Goal: Task Accomplishment & Management: Manage account settings

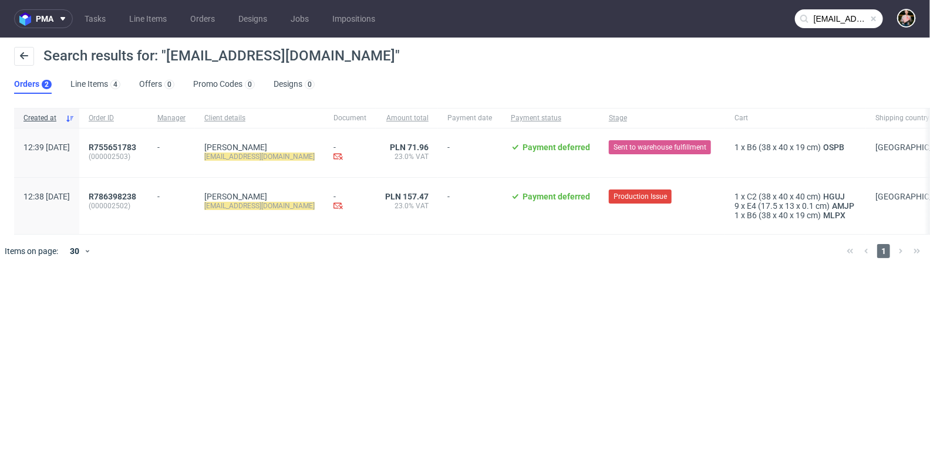
click at [872, 20] on span at bounding box center [873, 18] width 9 height 9
click at [845, 19] on input "text" at bounding box center [839, 18] width 88 height 19
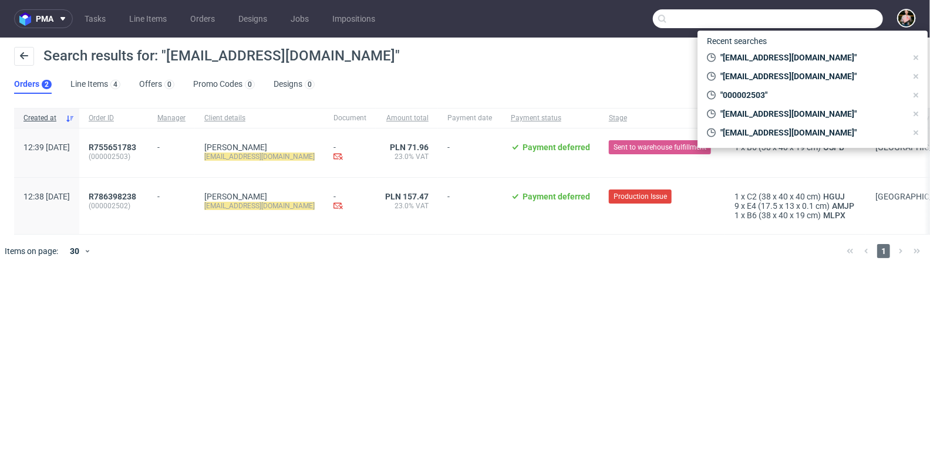
paste input "R643415266"
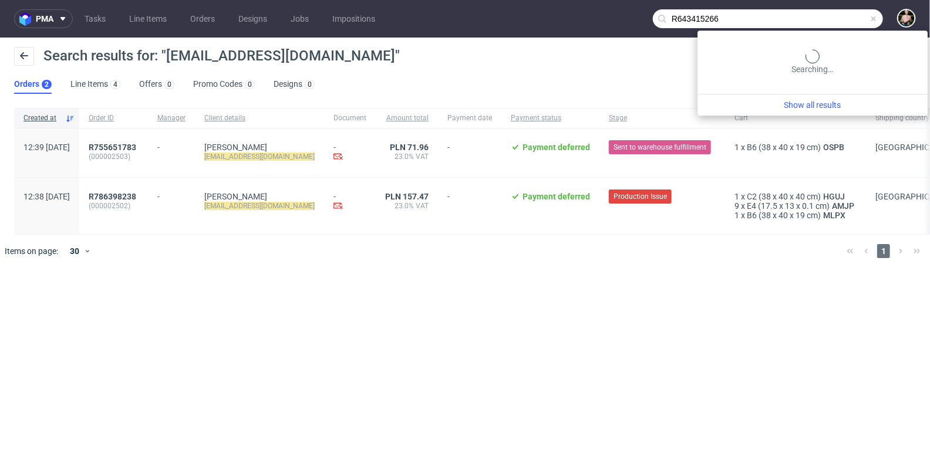
type input "R643415266"
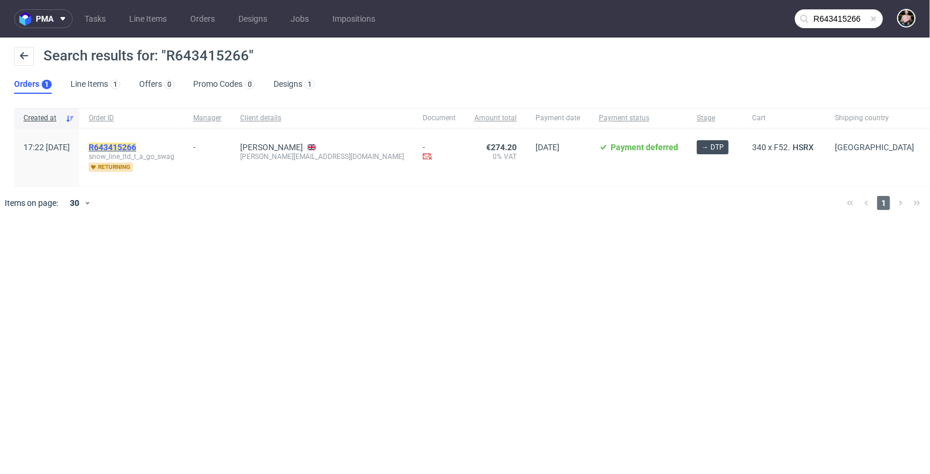
click at [136, 144] on mark "R643415266" at bounding box center [113, 147] width 48 height 9
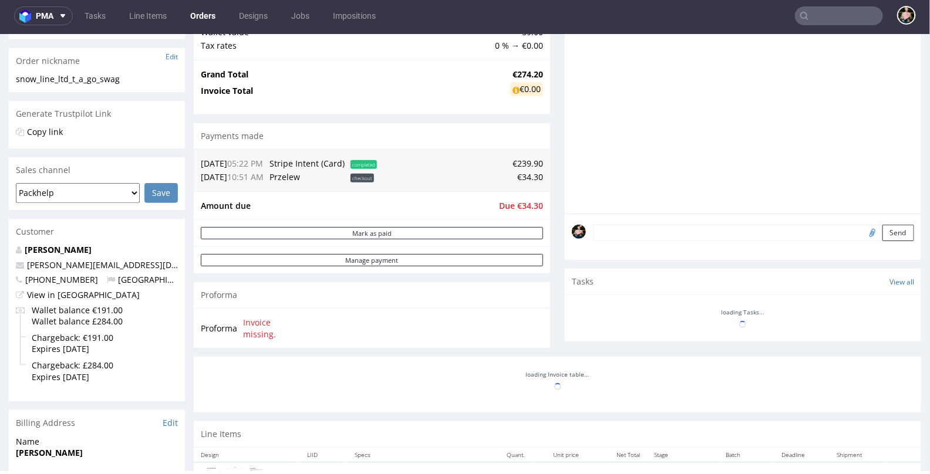
scroll to position [178, 0]
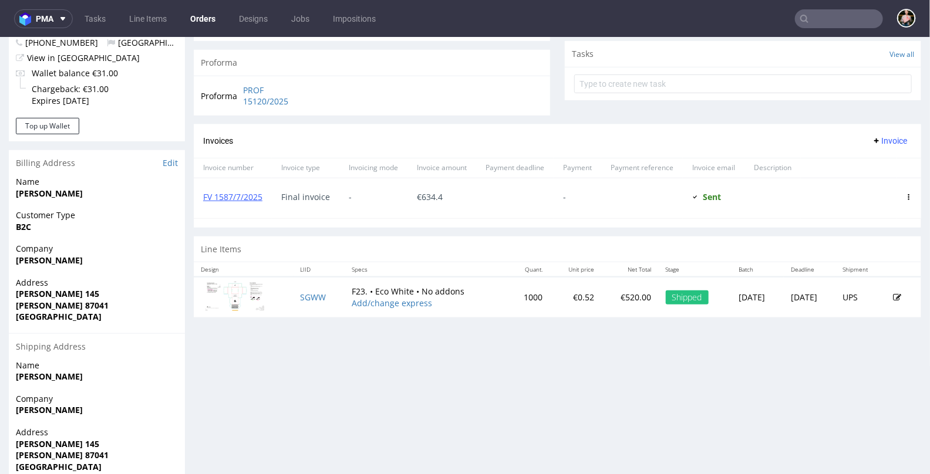
scroll to position [411, 0]
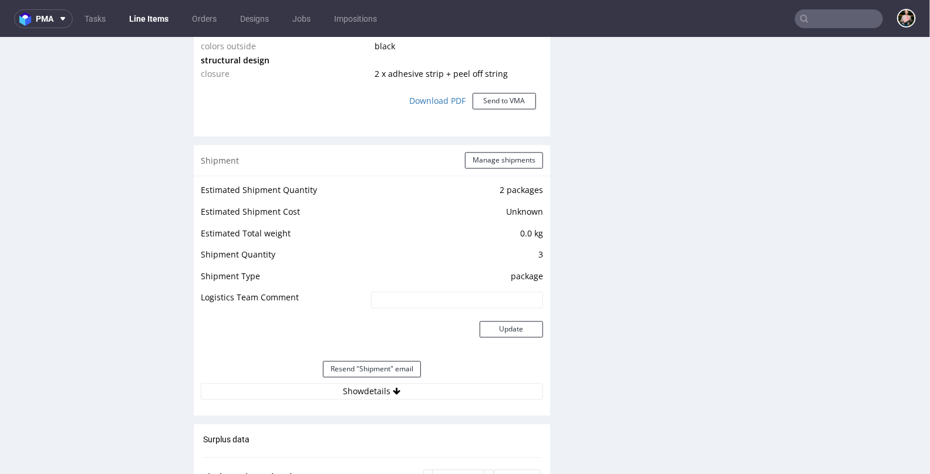
scroll to position [1055, 0]
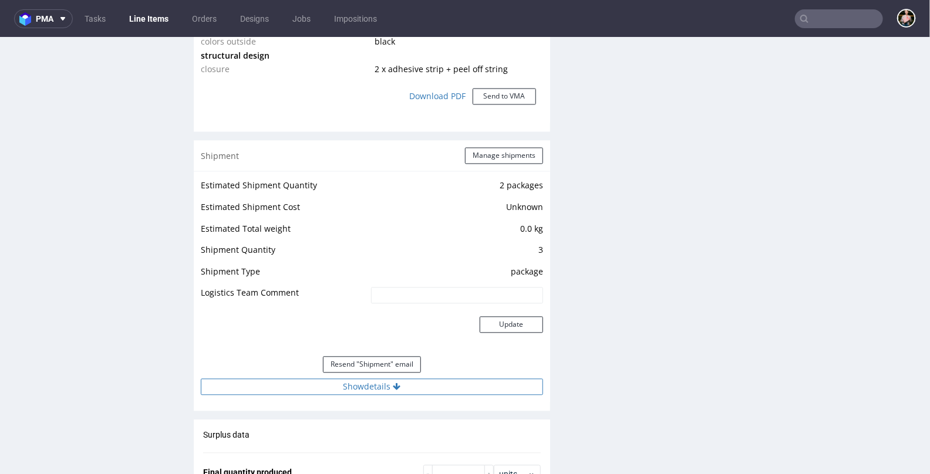
click at [329, 386] on button "Show details" at bounding box center [372, 387] width 342 height 16
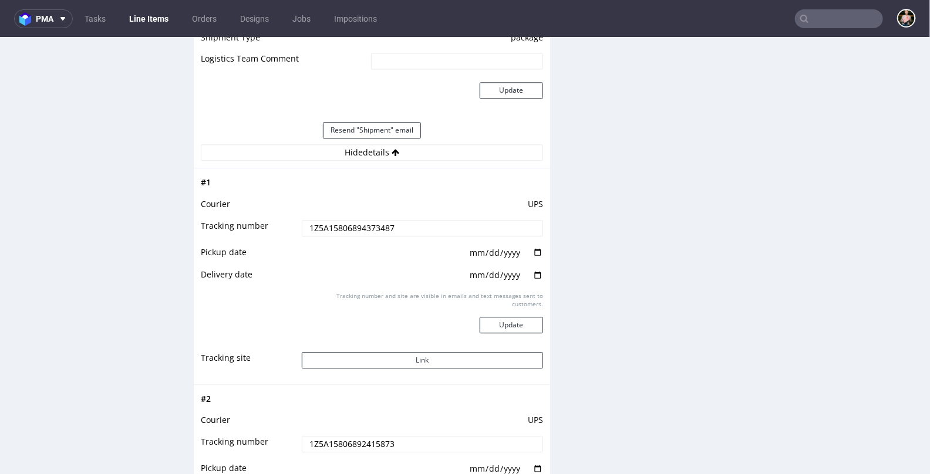
scroll to position [1291, 0]
click at [393, 356] on button "Link" at bounding box center [423, 358] width 242 height 16
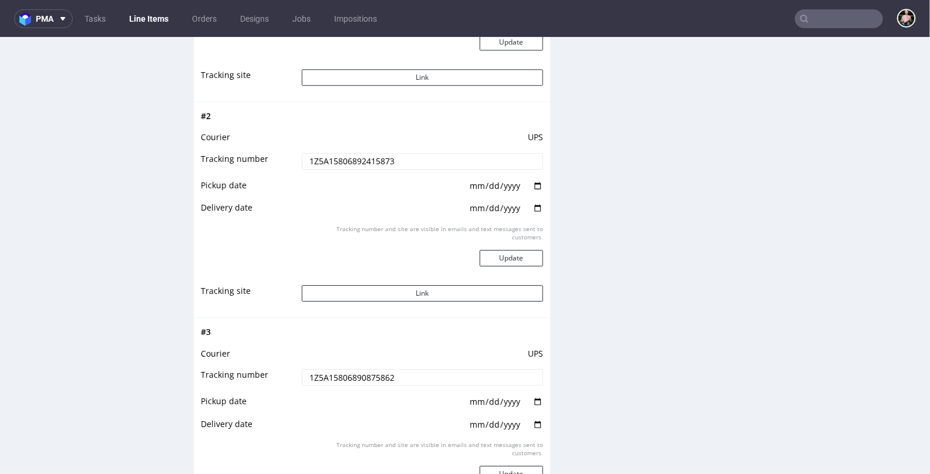
scroll to position [1557, 0]
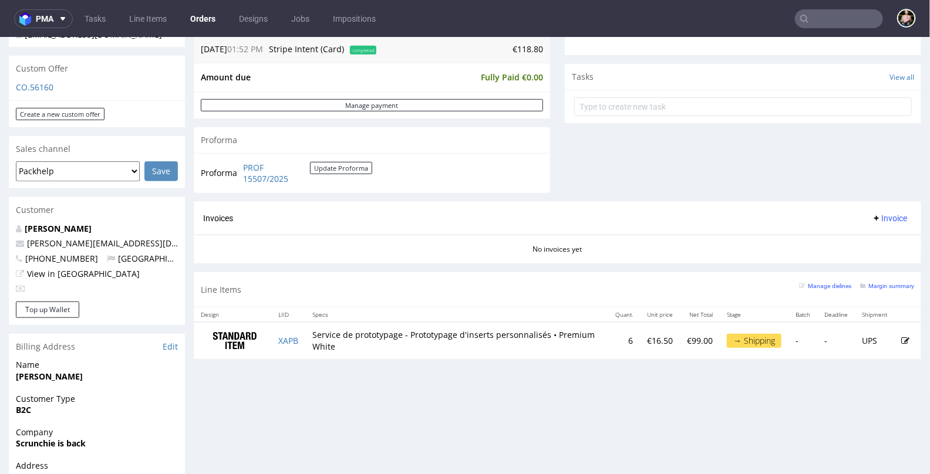
scroll to position [396, 0]
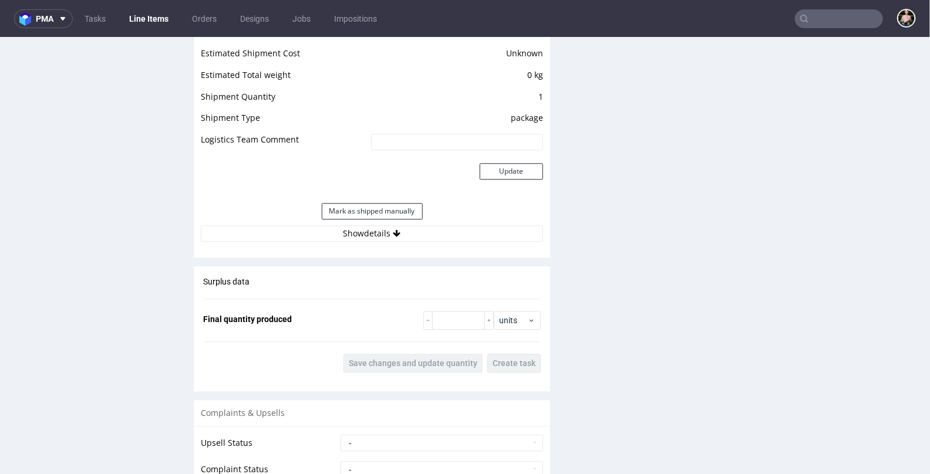
scroll to position [1324, 0]
click at [386, 209] on button "Mark as shipped manually" at bounding box center [372, 210] width 101 height 16
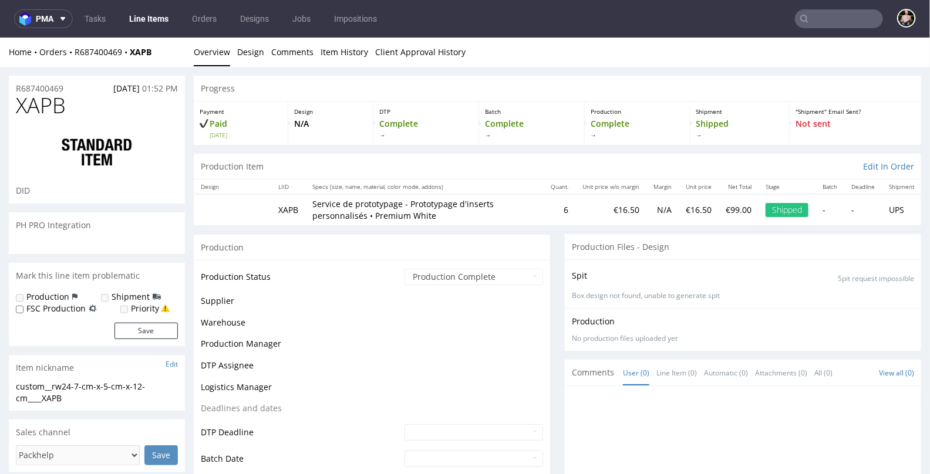
scroll to position [962, 0]
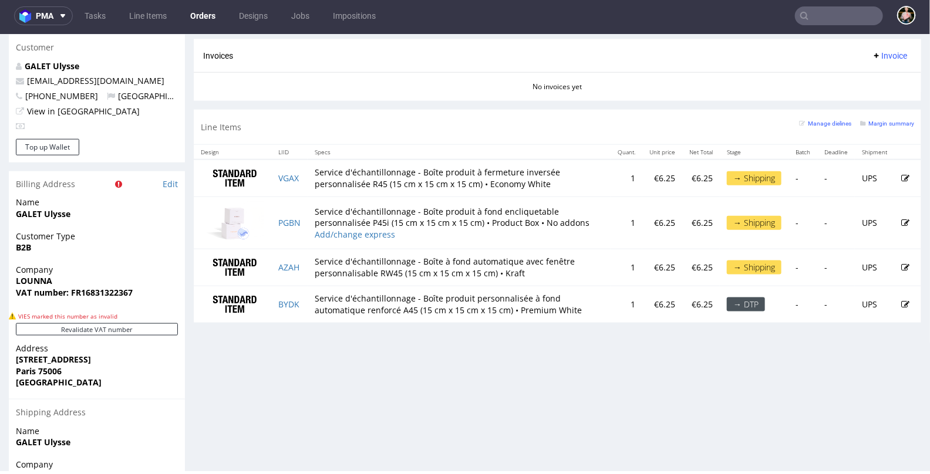
scroll to position [582, 0]
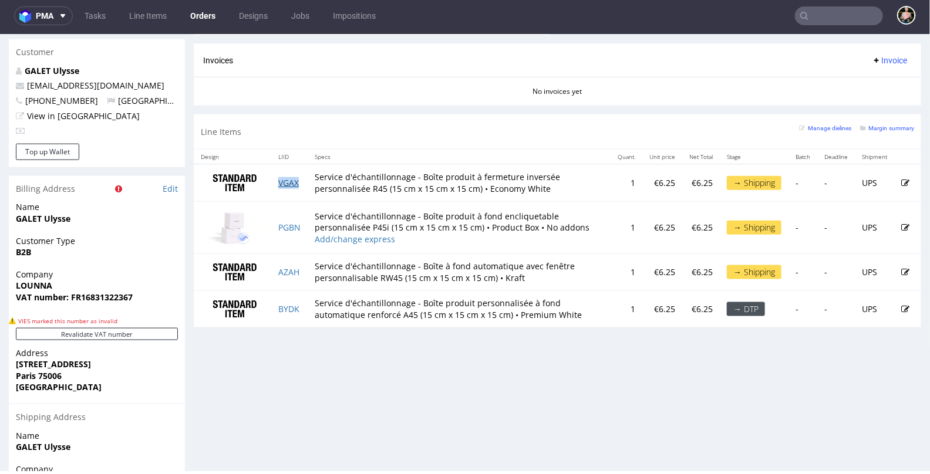
click at [288, 177] on link "VGAX" at bounding box center [288, 182] width 21 height 11
click at [288, 221] on link "PGBN" at bounding box center [289, 226] width 22 height 11
click at [286, 266] on link "AZAH" at bounding box center [288, 271] width 21 height 11
click at [293, 303] on link "BYDK" at bounding box center [288, 308] width 21 height 11
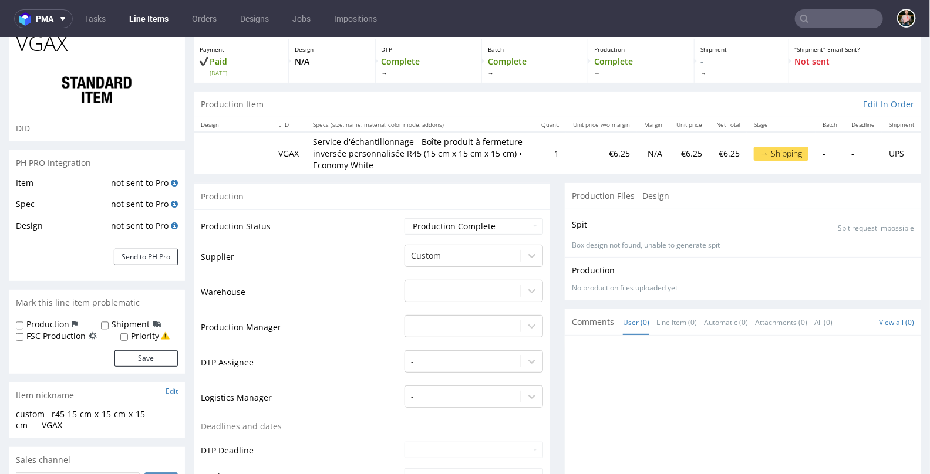
scroll to position [126, 0]
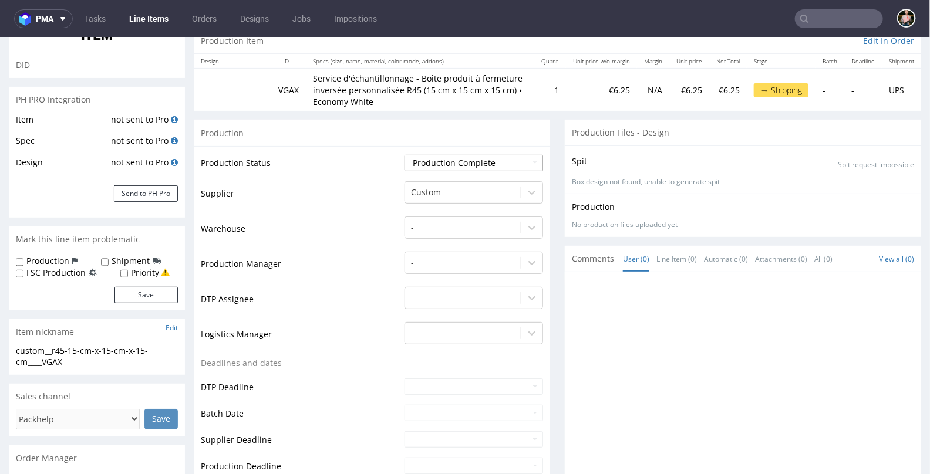
click at [457, 160] on select "Waiting for Artwork Waiting for Diecut Waiting for Mockup Waiting for DTP Waiti…" at bounding box center [473, 162] width 138 height 16
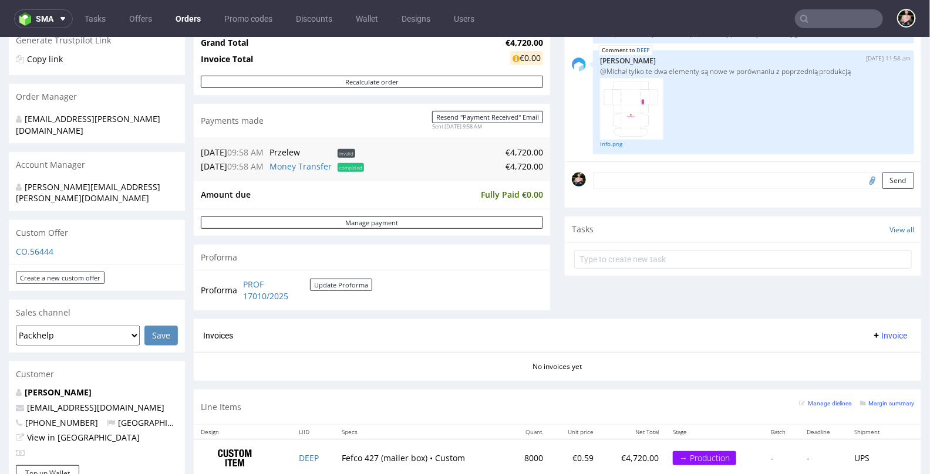
scroll to position [241, 0]
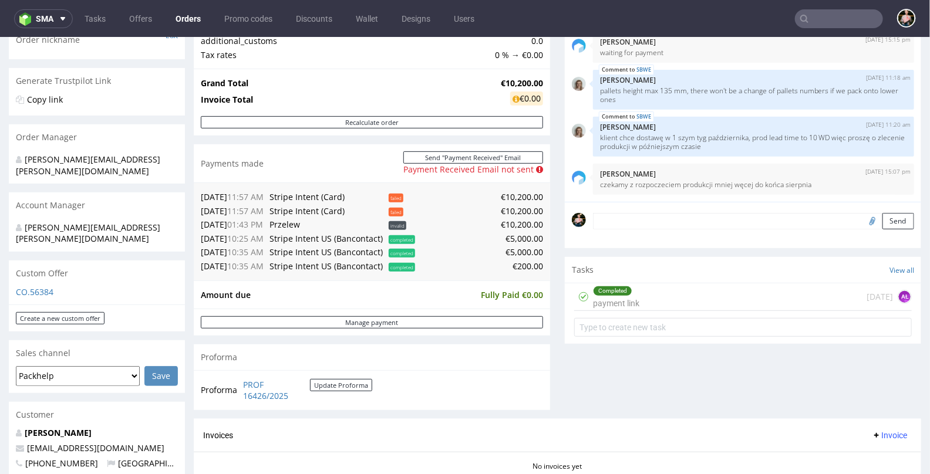
scroll to position [200, 0]
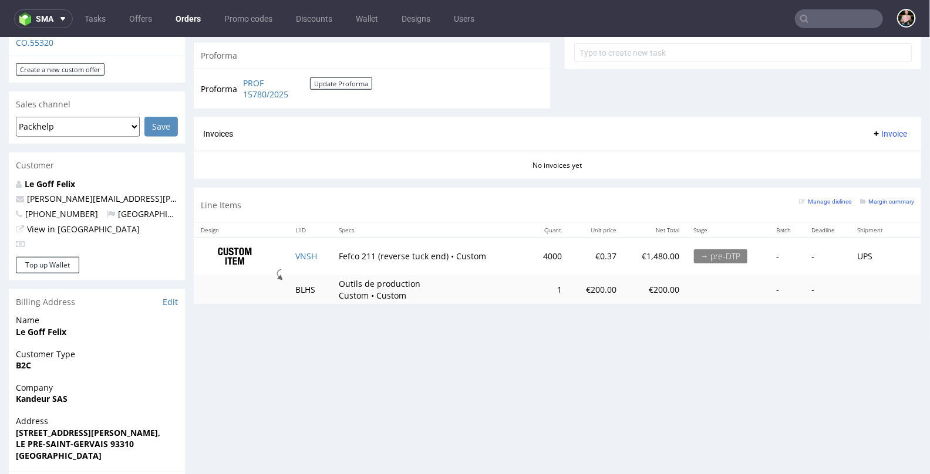
scroll to position [438, 0]
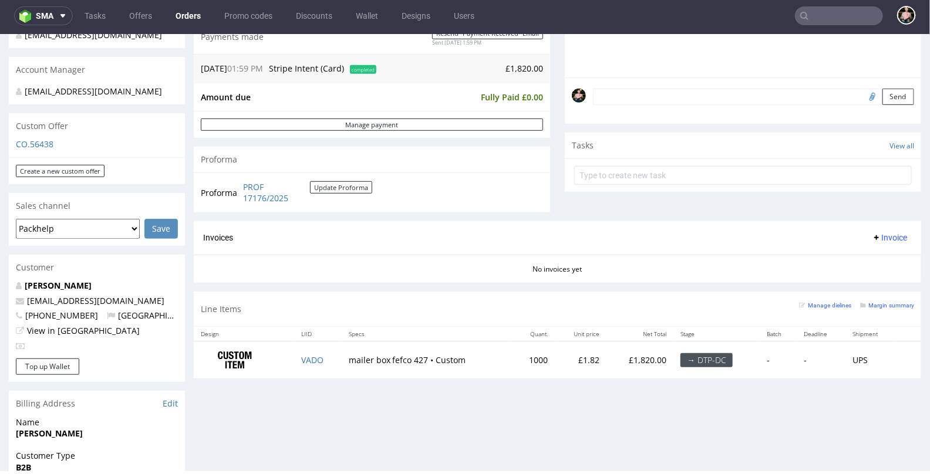
scroll to position [295, 0]
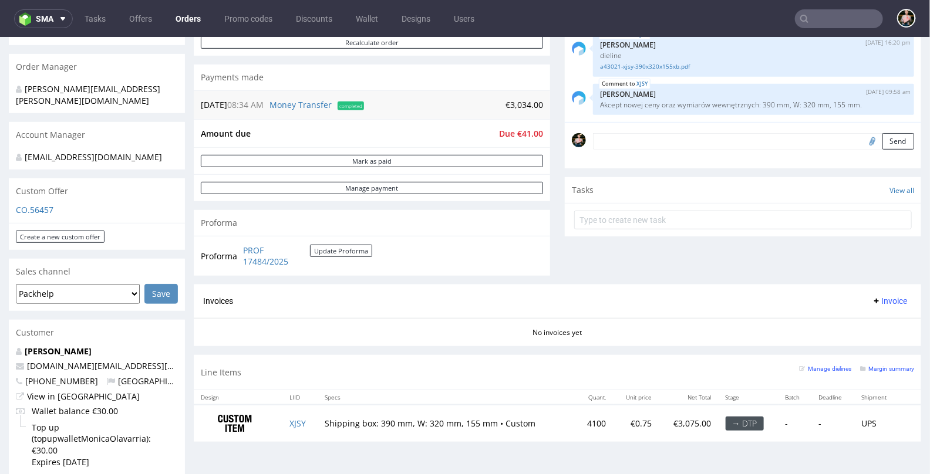
scroll to position [244, 0]
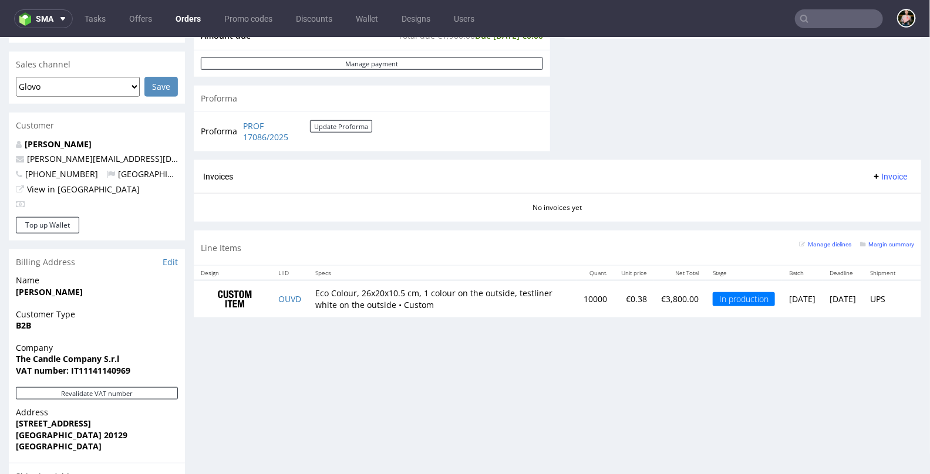
scroll to position [426, 0]
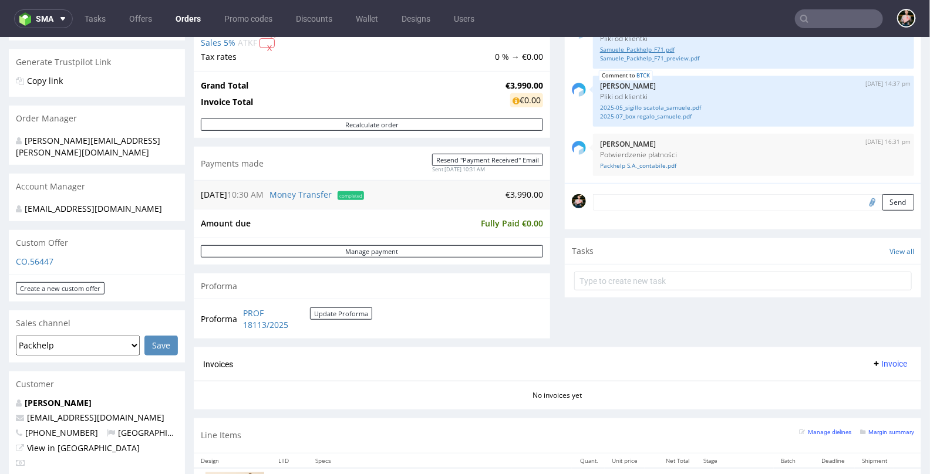
scroll to position [434, 0]
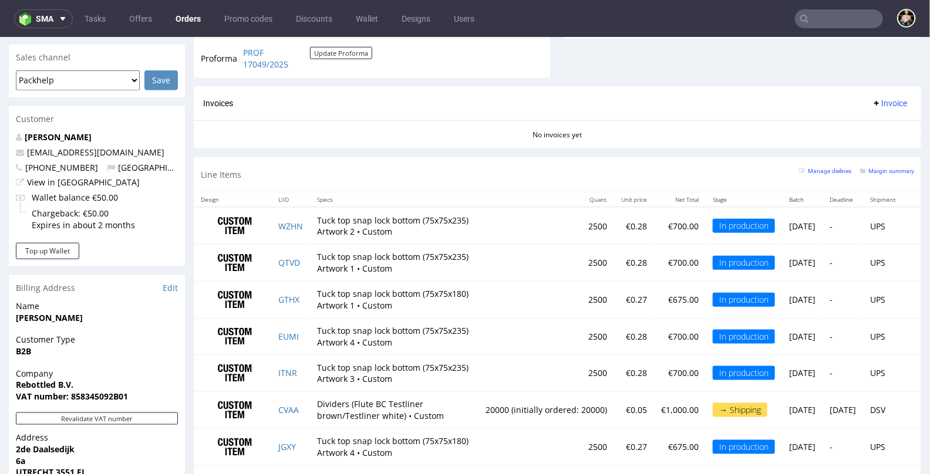
scroll to position [494, 0]
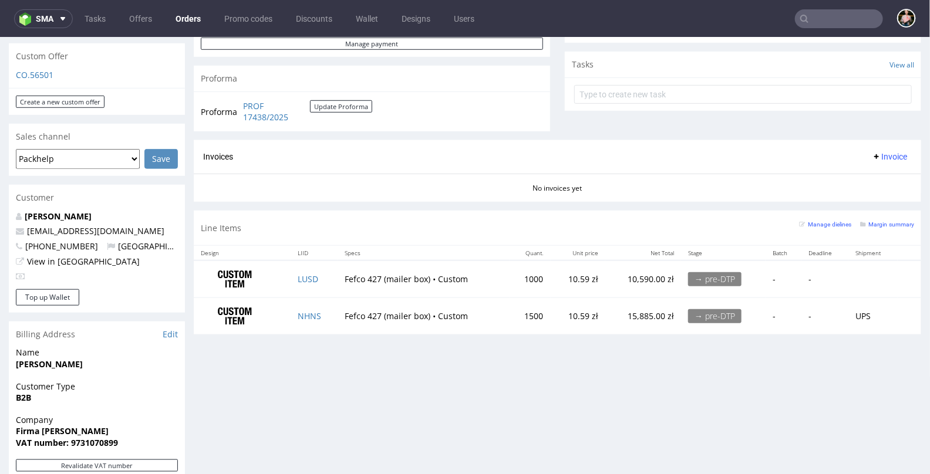
scroll to position [305, 0]
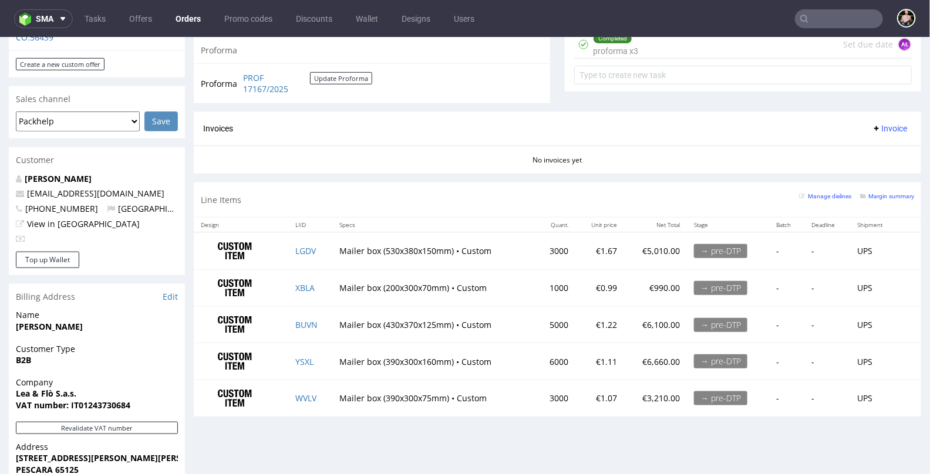
scroll to position [437, 0]
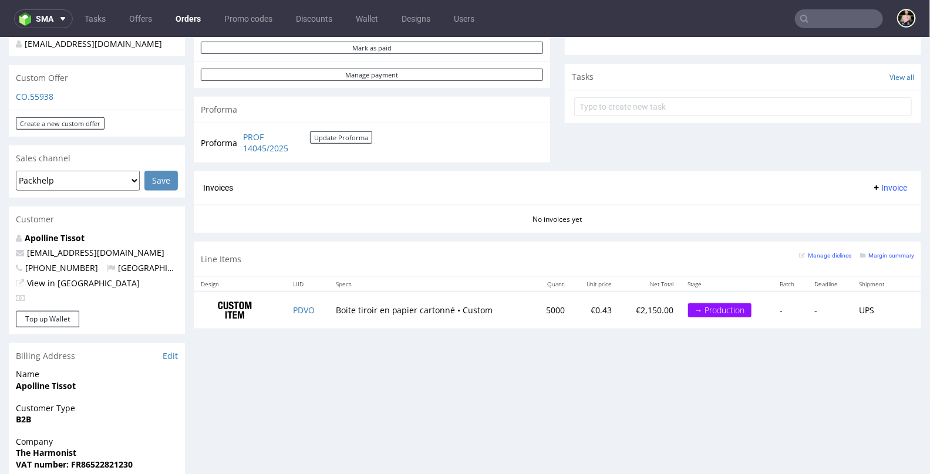
scroll to position [353, 0]
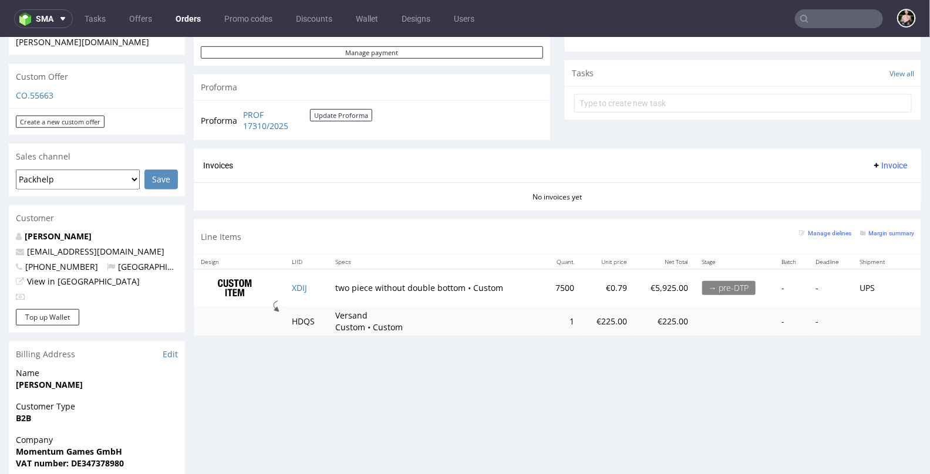
scroll to position [399, 0]
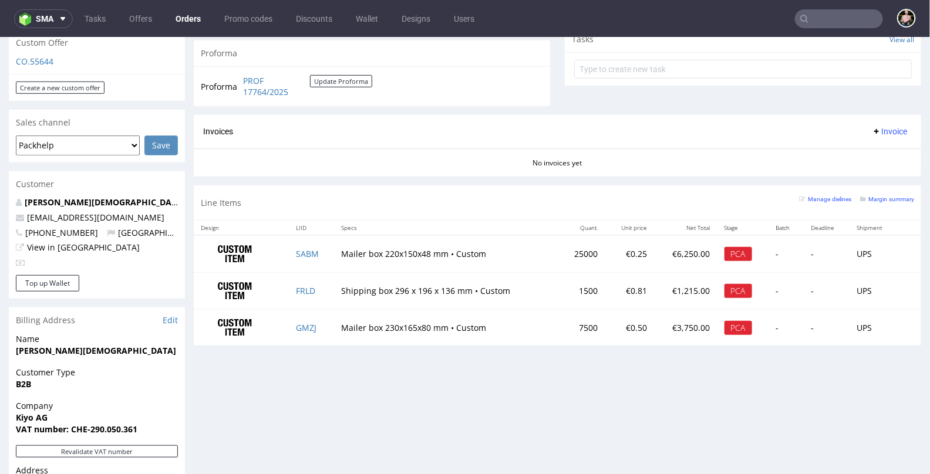
scroll to position [431, 0]
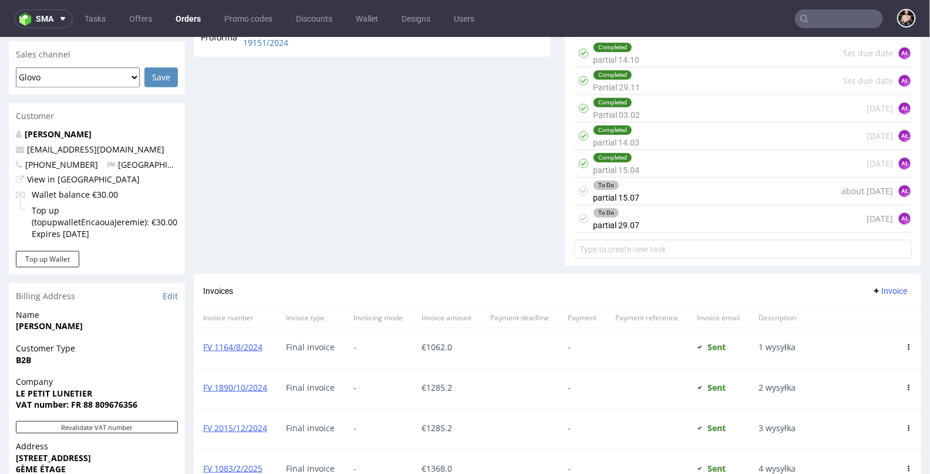
scroll to position [542, 0]
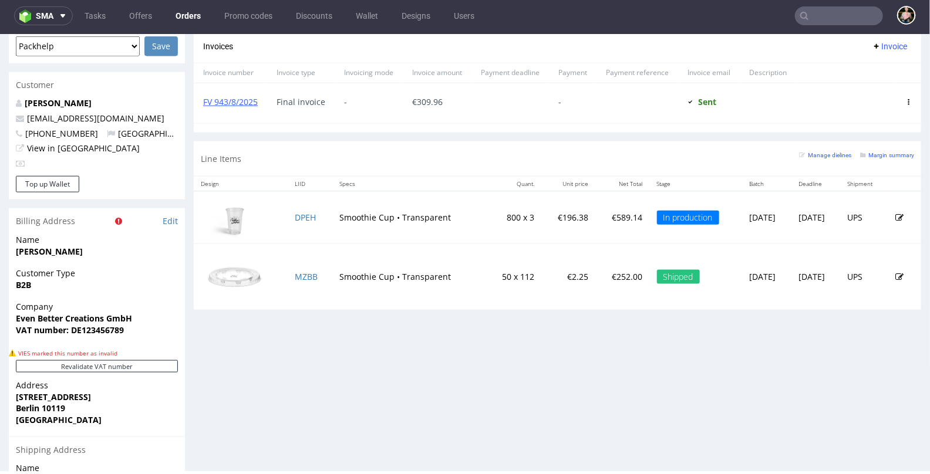
scroll to position [549, 0]
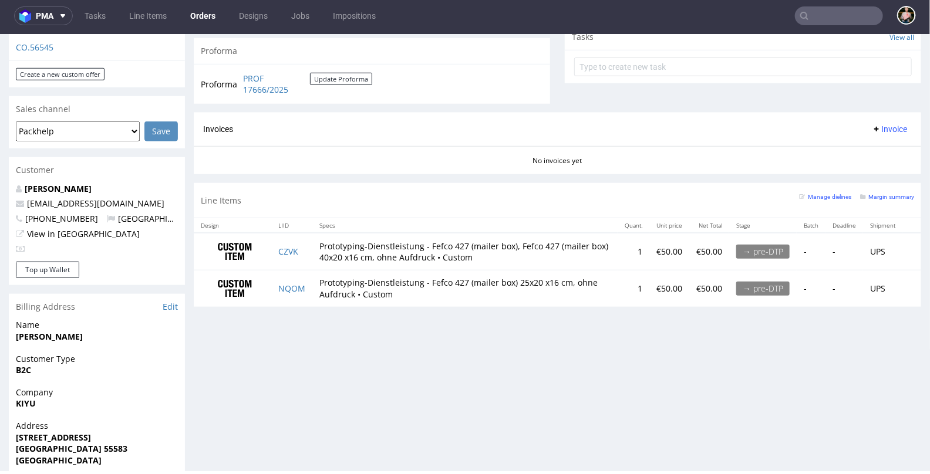
scroll to position [369, 0]
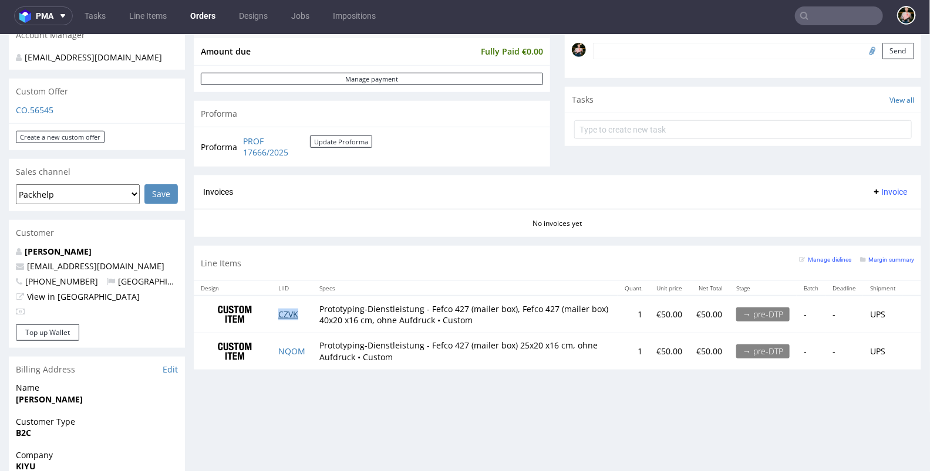
click at [290, 308] on link "CZVK" at bounding box center [288, 313] width 20 height 11
click at [289, 346] on link "NQOM" at bounding box center [291, 350] width 27 height 11
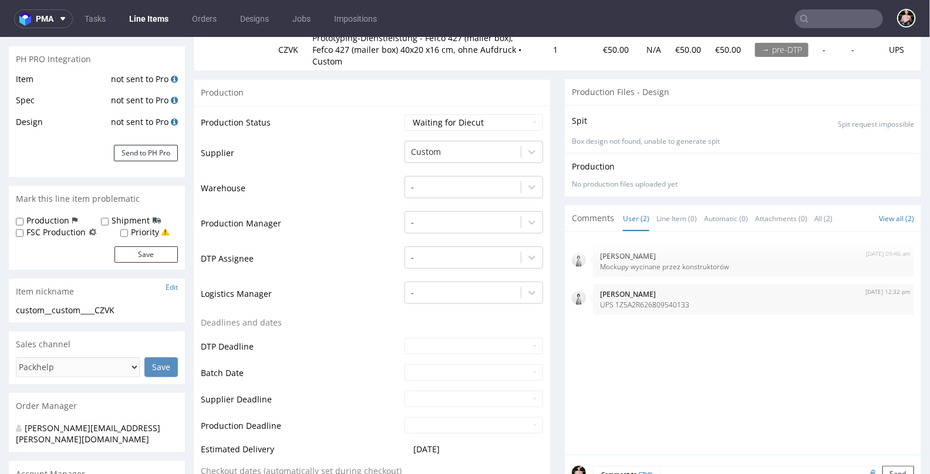
scroll to position [119, 0]
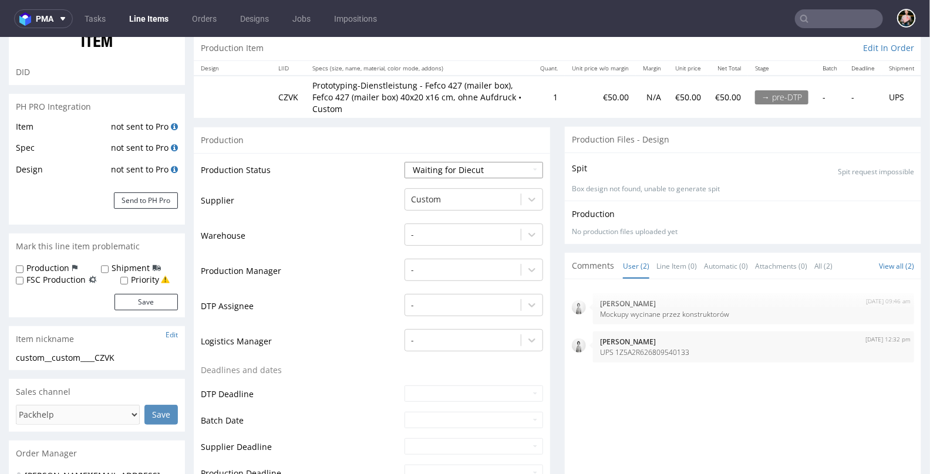
click at [477, 170] on select "Waiting for Artwork Waiting for Diecut Waiting for Mockup Waiting for DTP Waiti…" at bounding box center [473, 169] width 138 height 16
select select "production_complete"
click at [404, 161] on select "Waiting for Artwork Waiting for Diecut Waiting for Mockup Waiting for DTP Waiti…" at bounding box center [473, 169] width 138 height 16
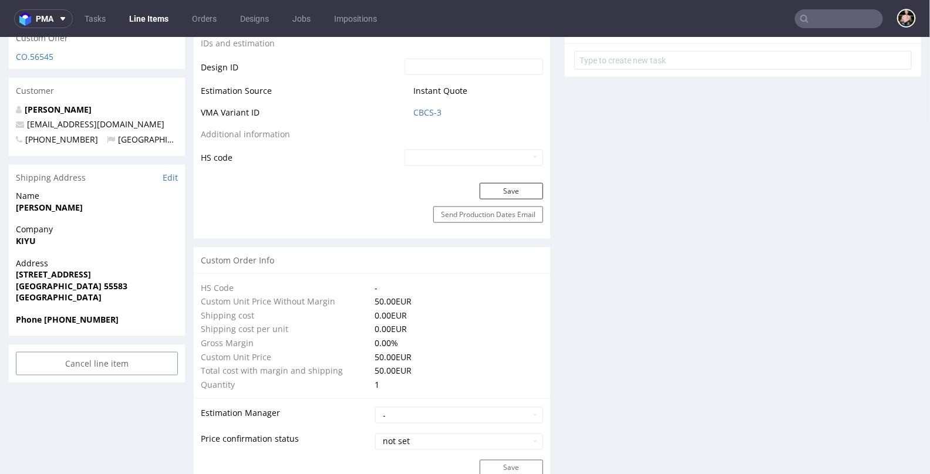
scroll to position [621, 0]
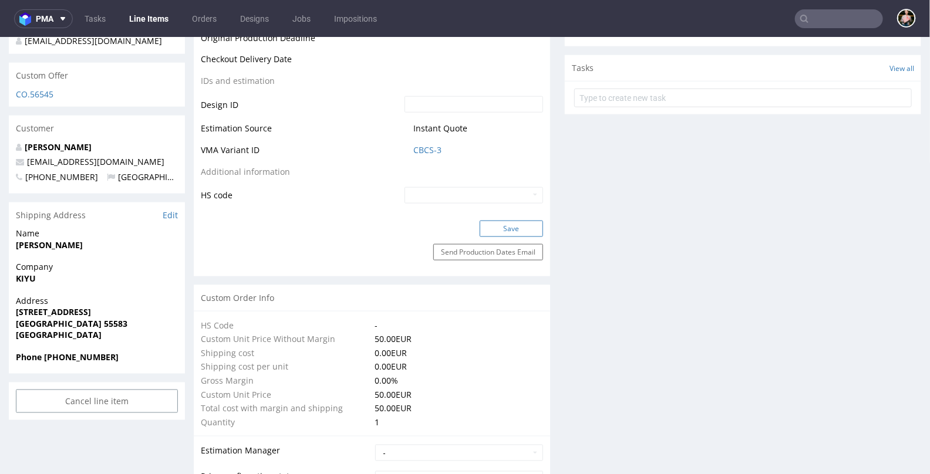
click at [506, 225] on button "Save" at bounding box center [510, 228] width 63 height 16
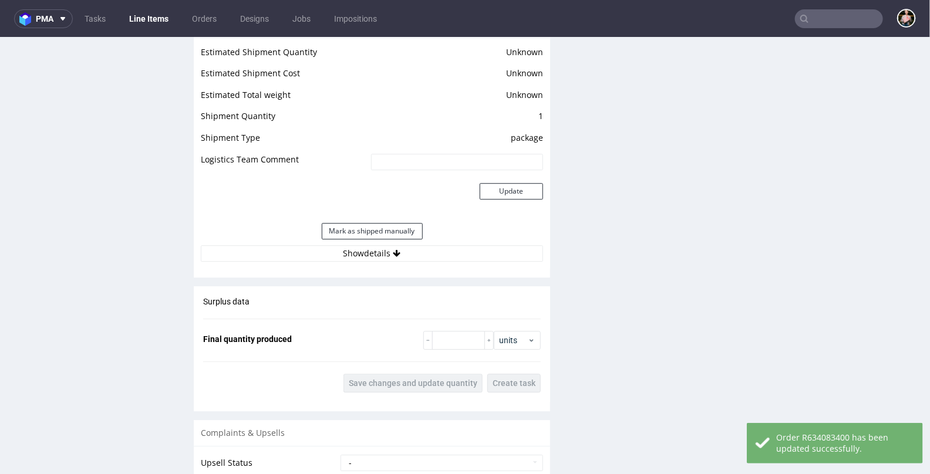
scroll to position [1475, 0]
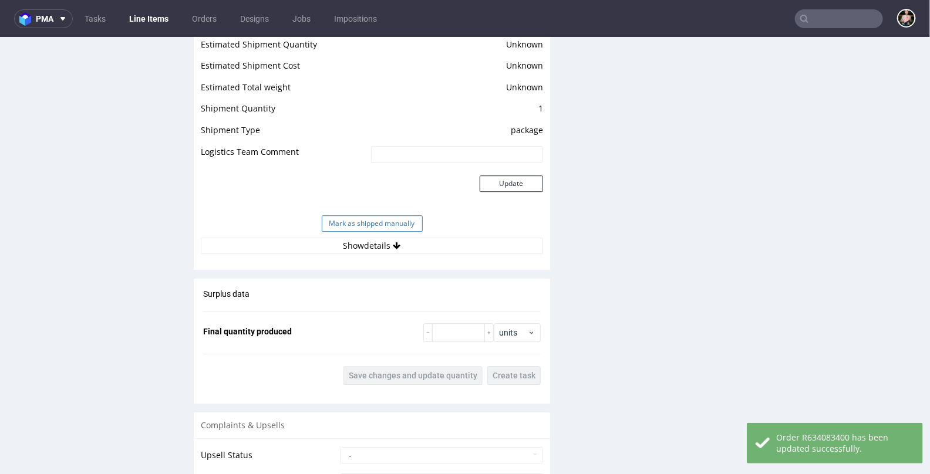
click at [347, 223] on button "Mark as shipped manually" at bounding box center [372, 223] width 101 height 16
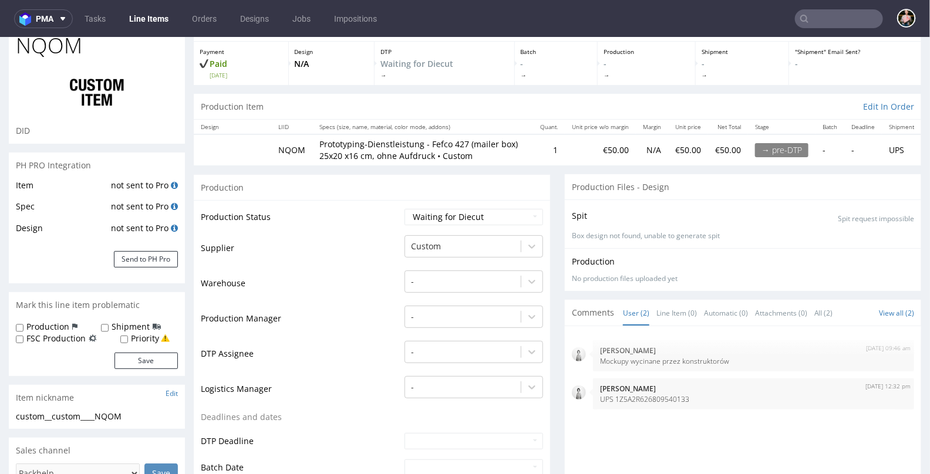
scroll to position [55, 0]
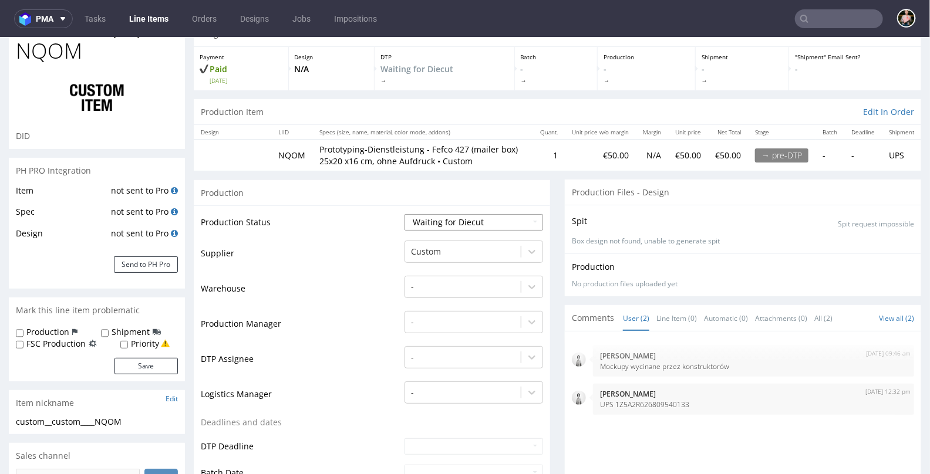
click at [438, 225] on select "Waiting for Artwork Waiting for Diecut Waiting for Mockup Waiting for DTP Waiti…" at bounding box center [473, 222] width 138 height 16
select select "production_complete"
click at [404, 214] on select "Waiting for Artwork Waiting for Diecut Waiting for Mockup Waiting for DTP Waiti…" at bounding box center [473, 222] width 138 height 16
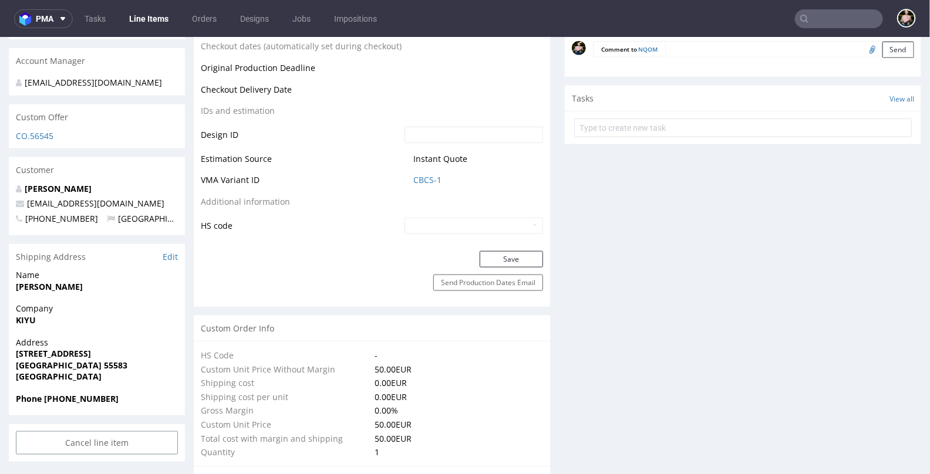
scroll to position [603, 0]
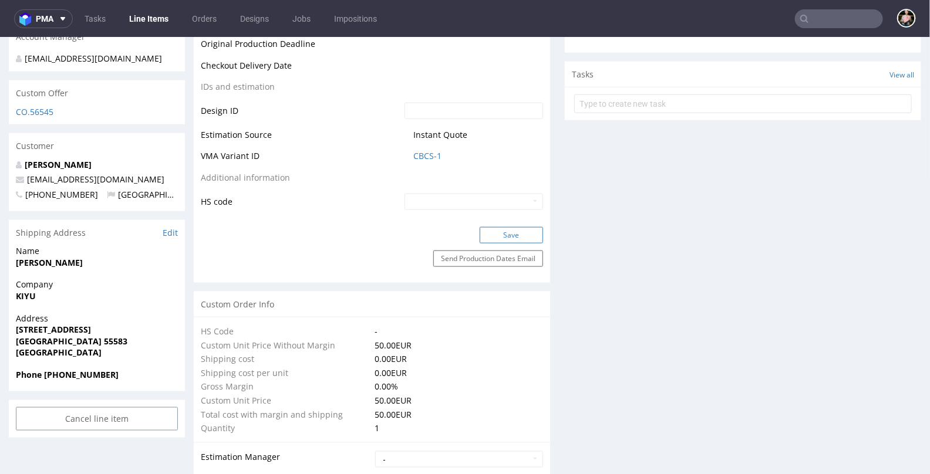
click at [495, 232] on button "Save" at bounding box center [510, 235] width 63 height 16
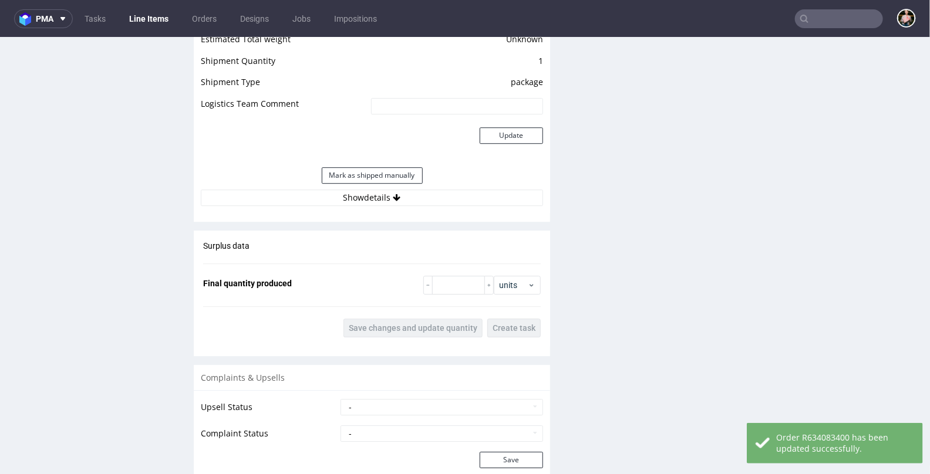
scroll to position [1501, 0]
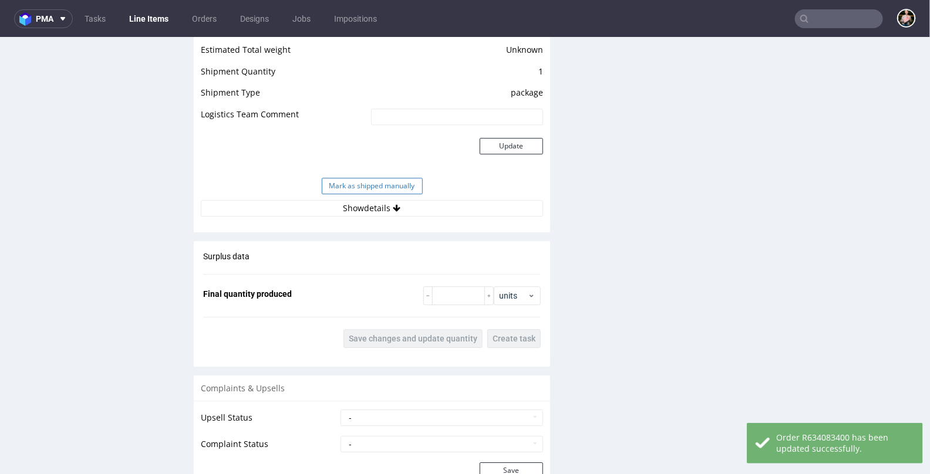
click at [364, 181] on button "Mark as shipped manually" at bounding box center [372, 185] width 101 height 16
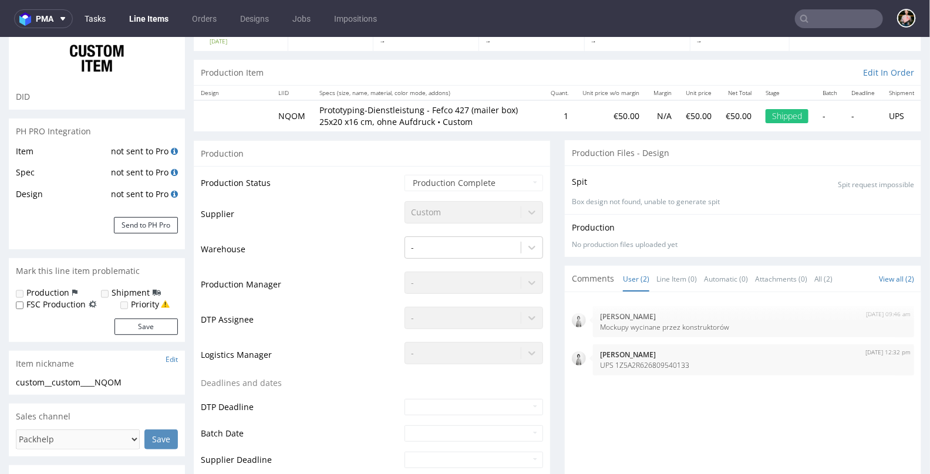
scroll to position [0, 0]
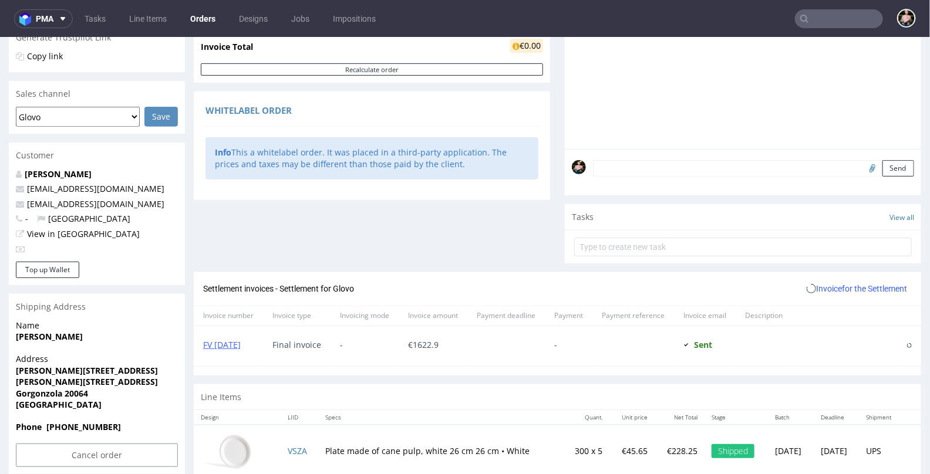
scroll to position [269, 0]
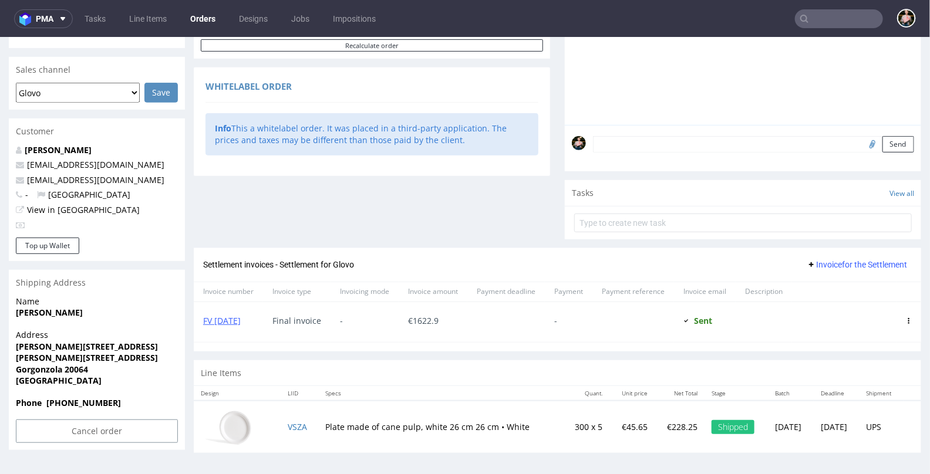
click at [403, 444] on td "Plate made of cane pulp, white 26 cm 26 cm • White" at bounding box center [440, 426] width 245 height 52
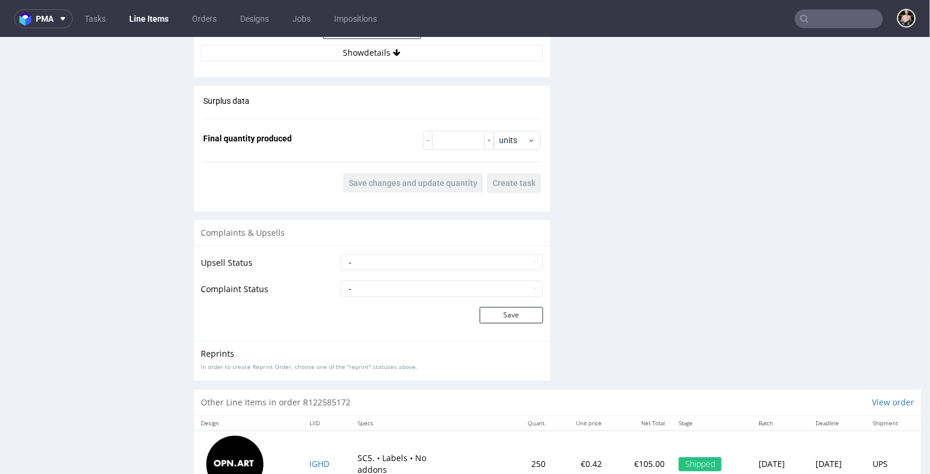
scroll to position [1118, 0]
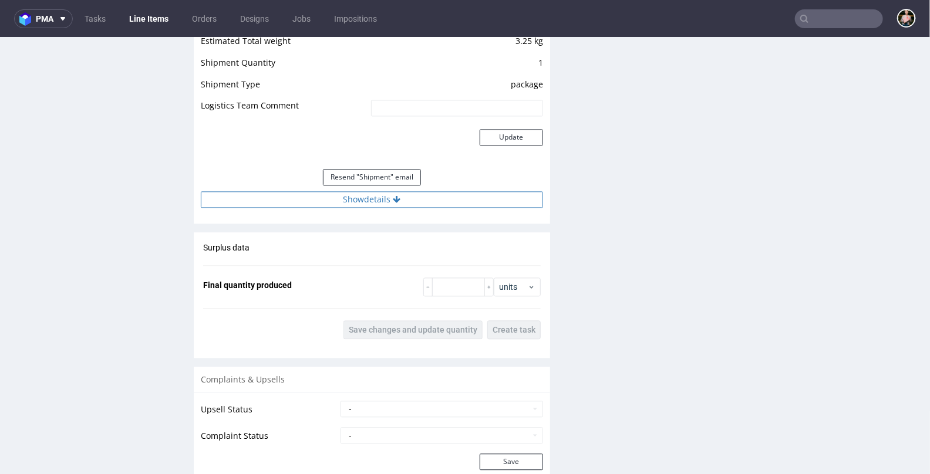
click at [366, 197] on button "Show details" at bounding box center [372, 199] width 342 height 16
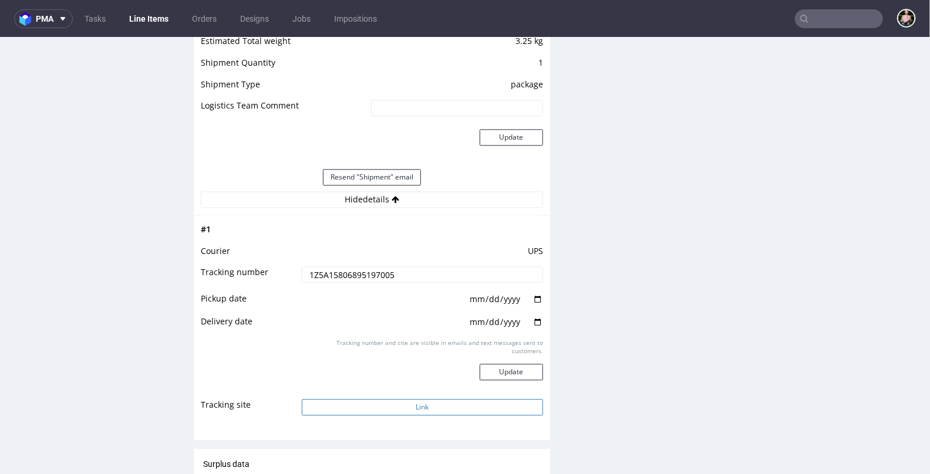
click at [383, 404] on button "Link" at bounding box center [423, 406] width 242 height 16
